Goal: Task Accomplishment & Management: Complete application form

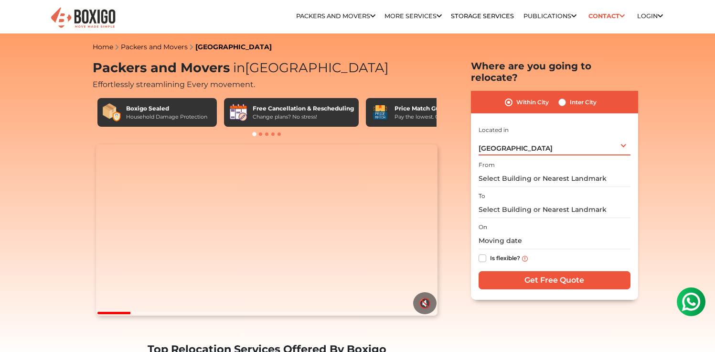
click at [522, 139] on div "[GEOGRAPHIC_DATA] Select City [GEOGRAPHIC_DATA] [GEOGRAPHIC_DATA] [GEOGRAPHIC_D…" at bounding box center [555, 145] width 152 height 20
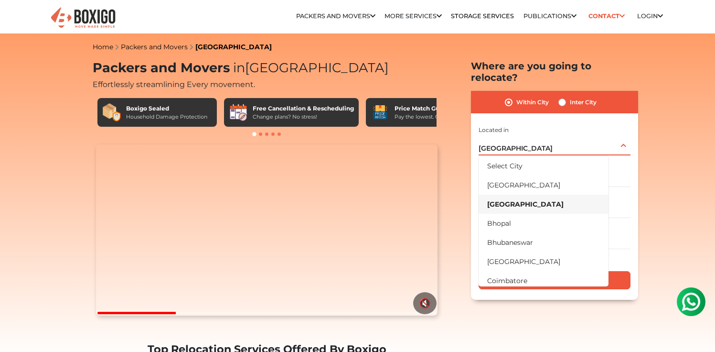
click at [522, 139] on div "[GEOGRAPHIC_DATA] Select City [GEOGRAPHIC_DATA] [GEOGRAPHIC_DATA] [GEOGRAPHIC_D…" at bounding box center [555, 145] width 152 height 20
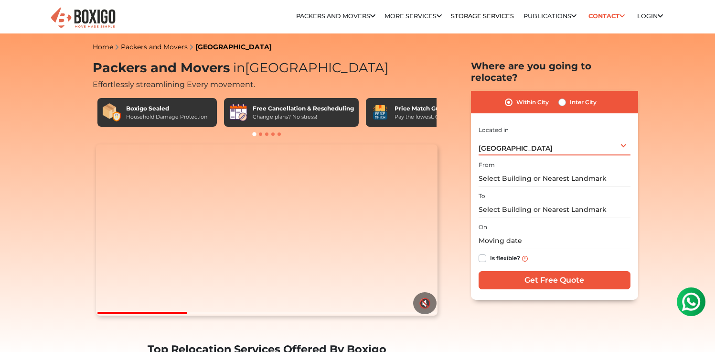
click at [517, 135] on div "[GEOGRAPHIC_DATA] Select City [GEOGRAPHIC_DATA] [GEOGRAPHIC_DATA] [GEOGRAPHIC_D…" at bounding box center [555, 145] width 152 height 20
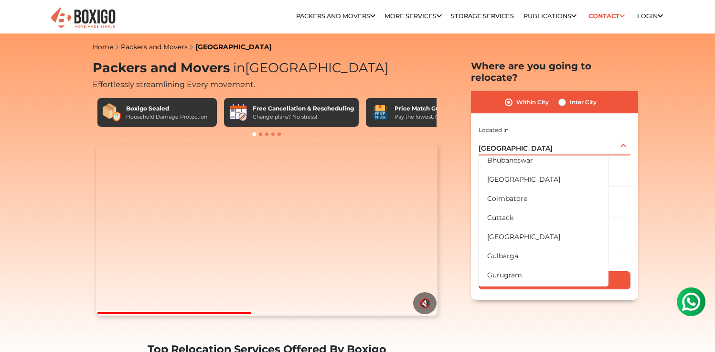
scroll to position [82, 0]
click at [533, 227] on li "[GEOGRAPHIC_DATA]" at bounding box center [544, 236] width 130 height 19
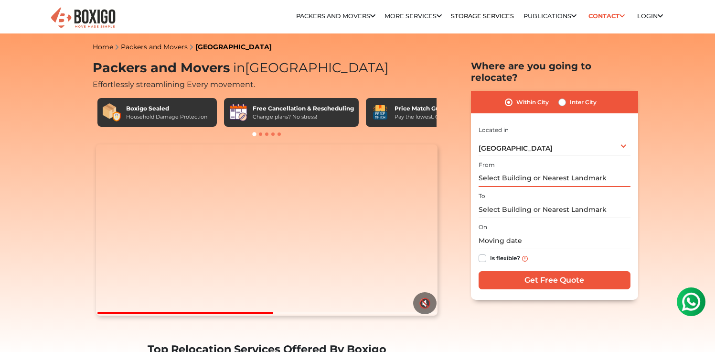
click at [529, 172] on input "text" at bounding box center [555, 178] width 152 height 17
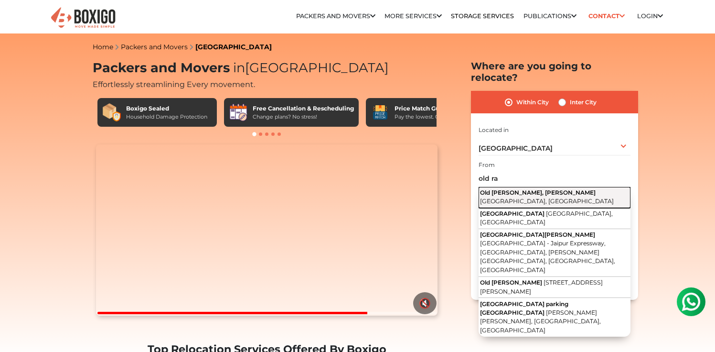
click at [536, 188] on button "[GEOGRAPHIC_DATA][PERSON_NAME], [PERSON_NAME][GEOGRAPHIC_DATA] [GEOGRAPHIC_DATA…" at bounding box center [555, 197] width 152 height 21
type input "[GEOGRAPHIC_DATA][PERSON_NAME], [PERSON_NAME][GEOGRAPHIC_DATA], [GEOGRAPHIC_DAT…"
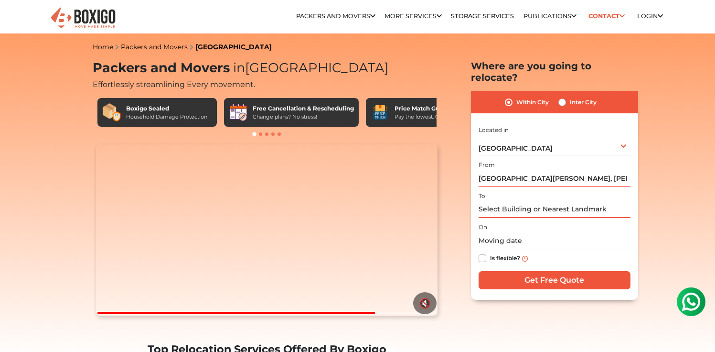
click at [515, 201] on input "text" at bounding box center [555, 209] width 152 height 17
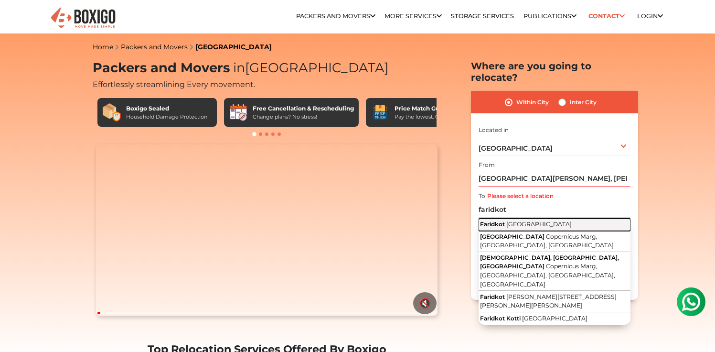
click at [518, 220] on span "[GEOGRAPHIC_DATA]" at bounding box center [538, 223] width 65 height 7
type input "[GEOGRAPHIC_DATA], [GEOGRAPHIC_DATA]"
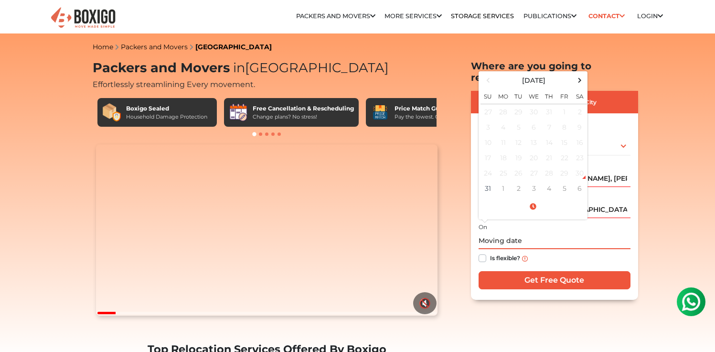
click at [523, 233] on input "text" at bounding box center [555, 240] width 152 height 17
click at [520, 181] on td "2" at bounding box center [518, 188] width 15 height 15
type input "[DATE] 12:00 AM"
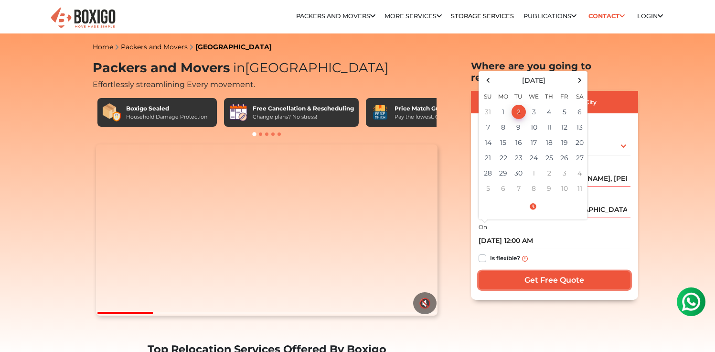
click at [522, 271] on input "Get Free Quote" at bounding box center [555, 280] width 152 height 18
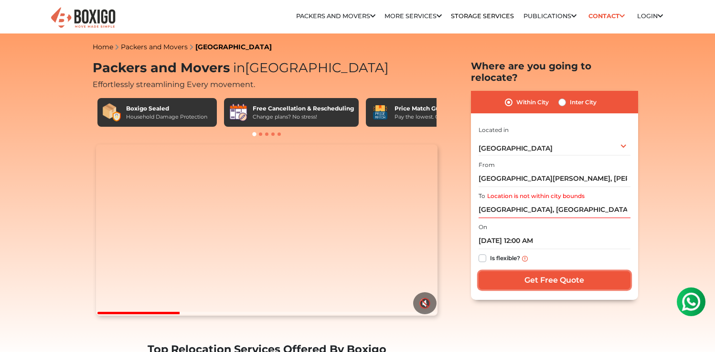
click at [522, 271] on input "Get Free Quote" at bounding box center [555, 280] width 152 height 18
